Goal: Task Accomplishment & Management: Manage account settings

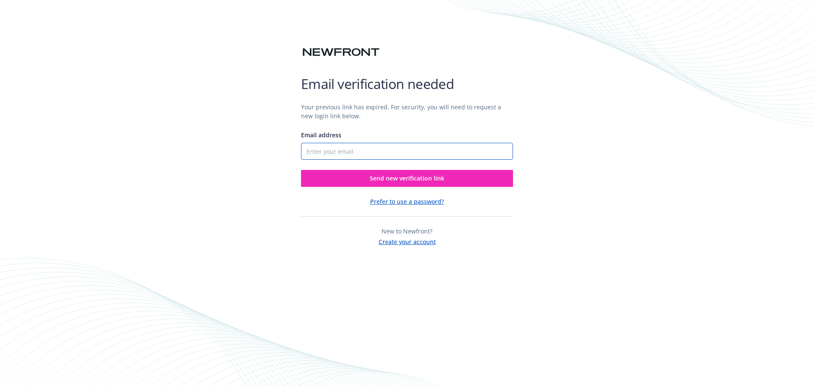
click at [323, 149] on input "Email address" at bounding box center [407, 151] width 212 height 17
type input "6503044354"
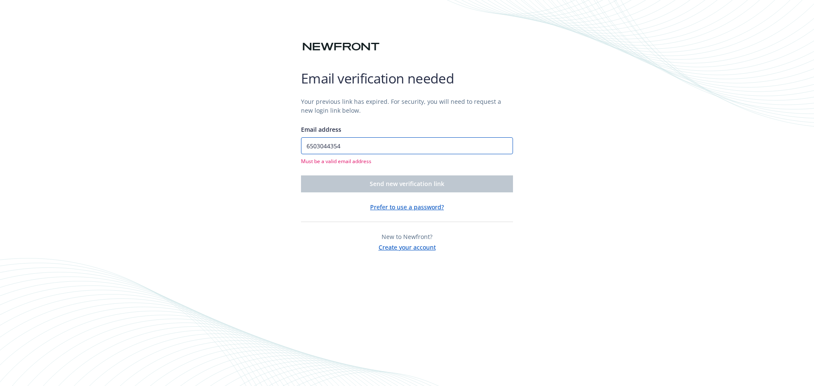
drag, startPoint x: 357, startPoint y: 142, endPoint x: 305, endPoint y: 141, distance: 51.7
click at [307, 141] on input "6503044354" at bounding box center [407, 145] width 212 height 17
click at [299, 141] on div "Email verification needed Your previous link has expired. For security, you wil…" at bounding box center [407, 193] width 814 height 386
drag, startPoint x: 344, startPoint y: 151, endPoint x: 300, endPoint y: 144, distance: 44.6
click at [300, 144] on div "Email verification needed Your previous link has expired. For security, you wil…" at bounding box center [407, 193] width 814 height 386
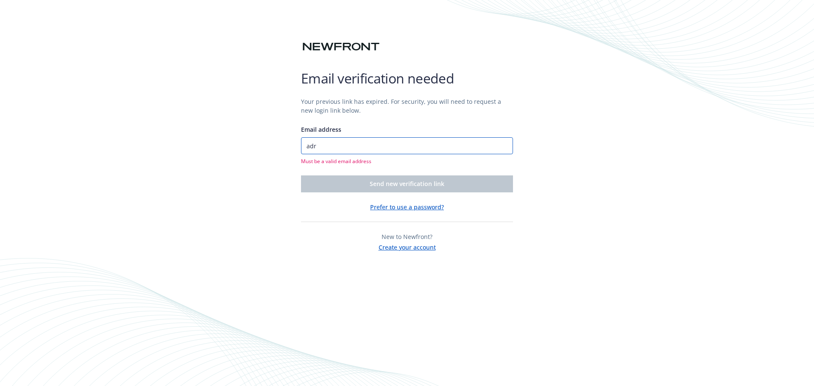
type input "[PERSON_NAME][EMAIL_ADDRESS][PERSON_NAME][DOMAIN_NAME]"
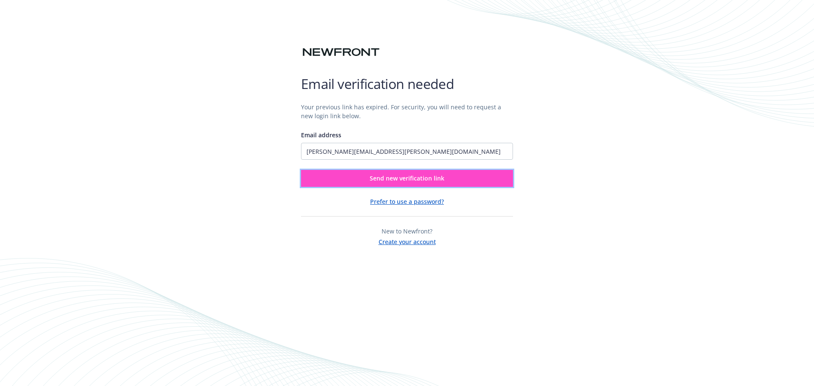
click at [369, 184] on button "Send new verification link" at bounding box center [407, 178] width 212 height 17
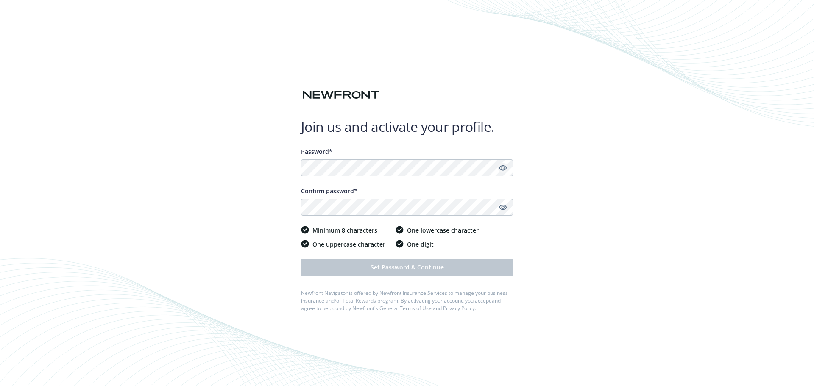
click at [503, 168] on icon "Show password" at bounding box center [503, 168] width 8 height 8
click at [284, 162] on div "Join us and activate your profile. Password* Confirm password* Minimum 8 charac…" at bounding box center [407, 193] width 814 height 386
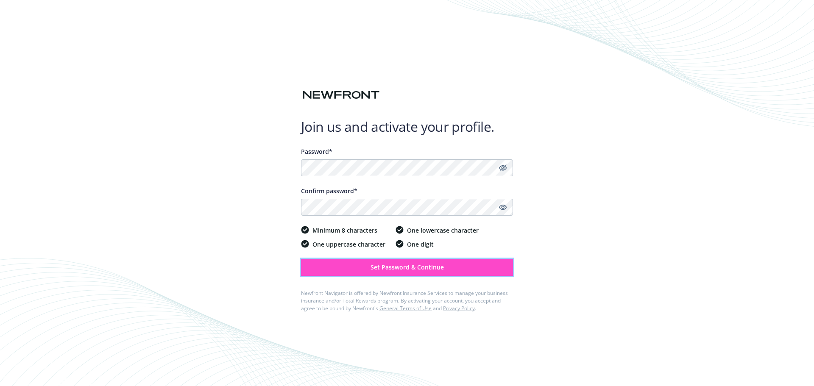
click at [354, 266] on button "Set Password & Continue" at bounding box center [407, 267] width 212 height 17
